Goal: Information Seeking & Learning: Learn about a topic

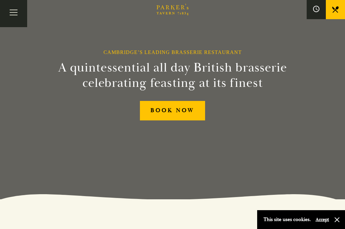
click at [11, 11] on button "Toggle navigation" at bounding box center [13, 13] width 27 height 27
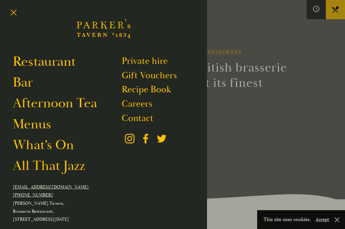
click at [49, 129] on link "Menus" at bounding box center [32, 124] width 38 height 17
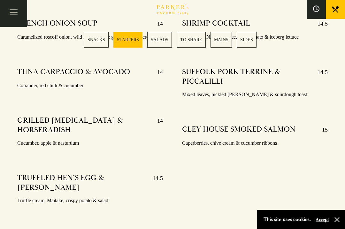
scroll to position [555, 0]
click at [18, 13] on button "Toggle navigation" at bounding box center [13, 13] width 27 height 27
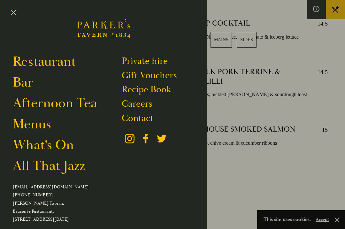
click at [42, 58] on link "Restaurant" at bounding box center [44, 61] width 63 height 17
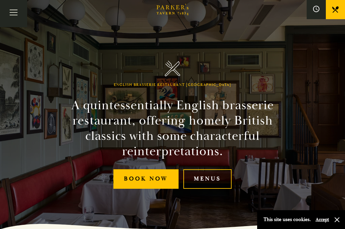
click at [223, 188] on link "Menus" at bounding box center [207, 178] width 48 height 19
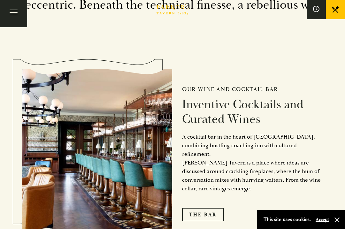
scroll to position [836, 0]
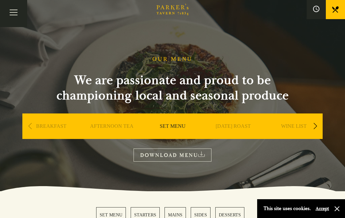
click at [17, 18] on button "Toggle navigation" at bounding box center [13, 13] width 27 height 27
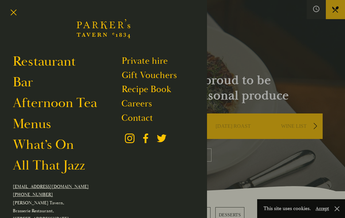
click at [61, 148] on link "What’s On" at bounding box center [43, 144] width 61 height 17
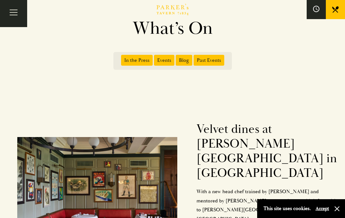
scroll to position [35, 0]
click at [181, 57] on span "Blog" at bounding box center [184, 60] width 17 height 11
click at [177, 58] on input "Blog" at bounding box center [177, 58] width 0 height 0
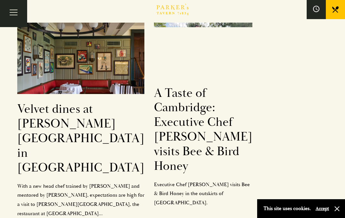
scroll to position [128, 0]
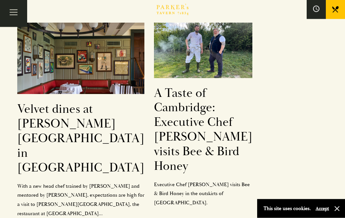
click at [197, 142] on h2 "A Taste of Cambridge: Executive Chef [PERSON_NAME] visits Bee & Bird Honey" at bounding box center [203, 130] width 98 height 88
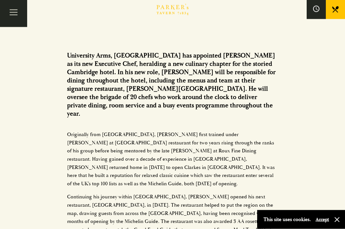
scroll to position [339, 0]
